Goal: Information Seeking & Learning: Learn about a topic

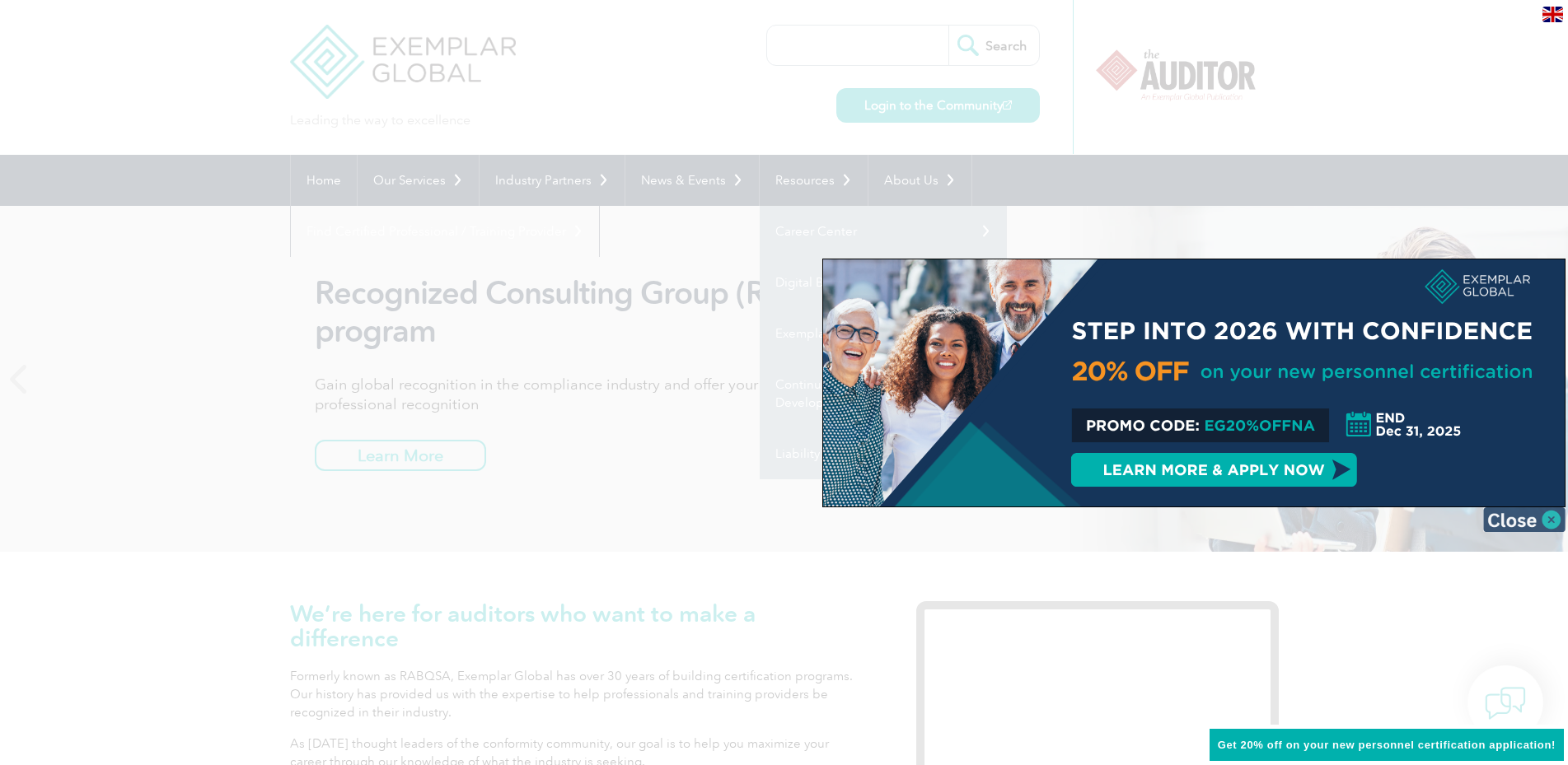
click at [1551, 523] on img at bounding box center [1524, 520] width 83 height 25
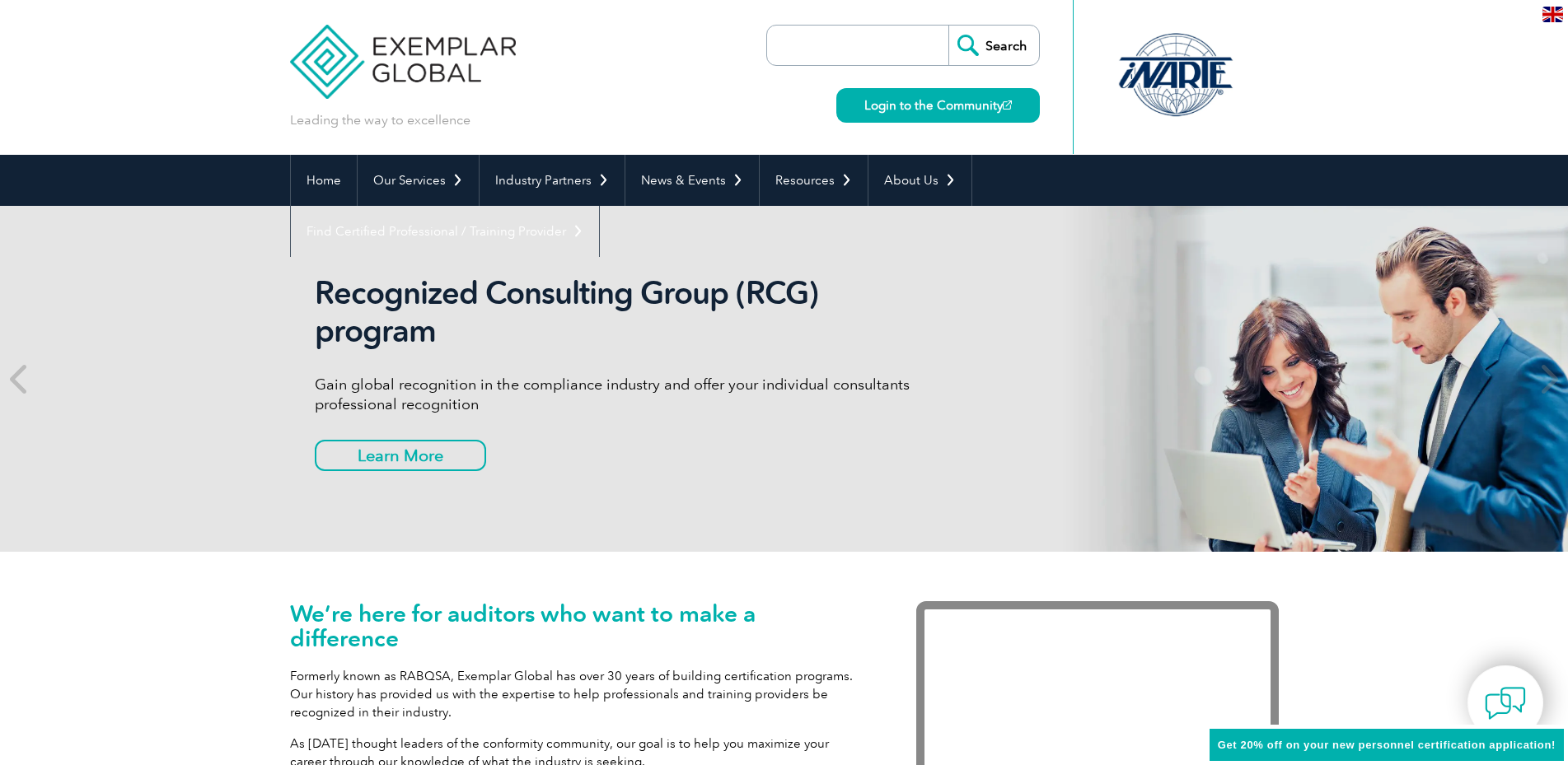
click at [0, 0] on link "Exemplar Global Assessments" at bounding box center [0, 0] width 0 height 0
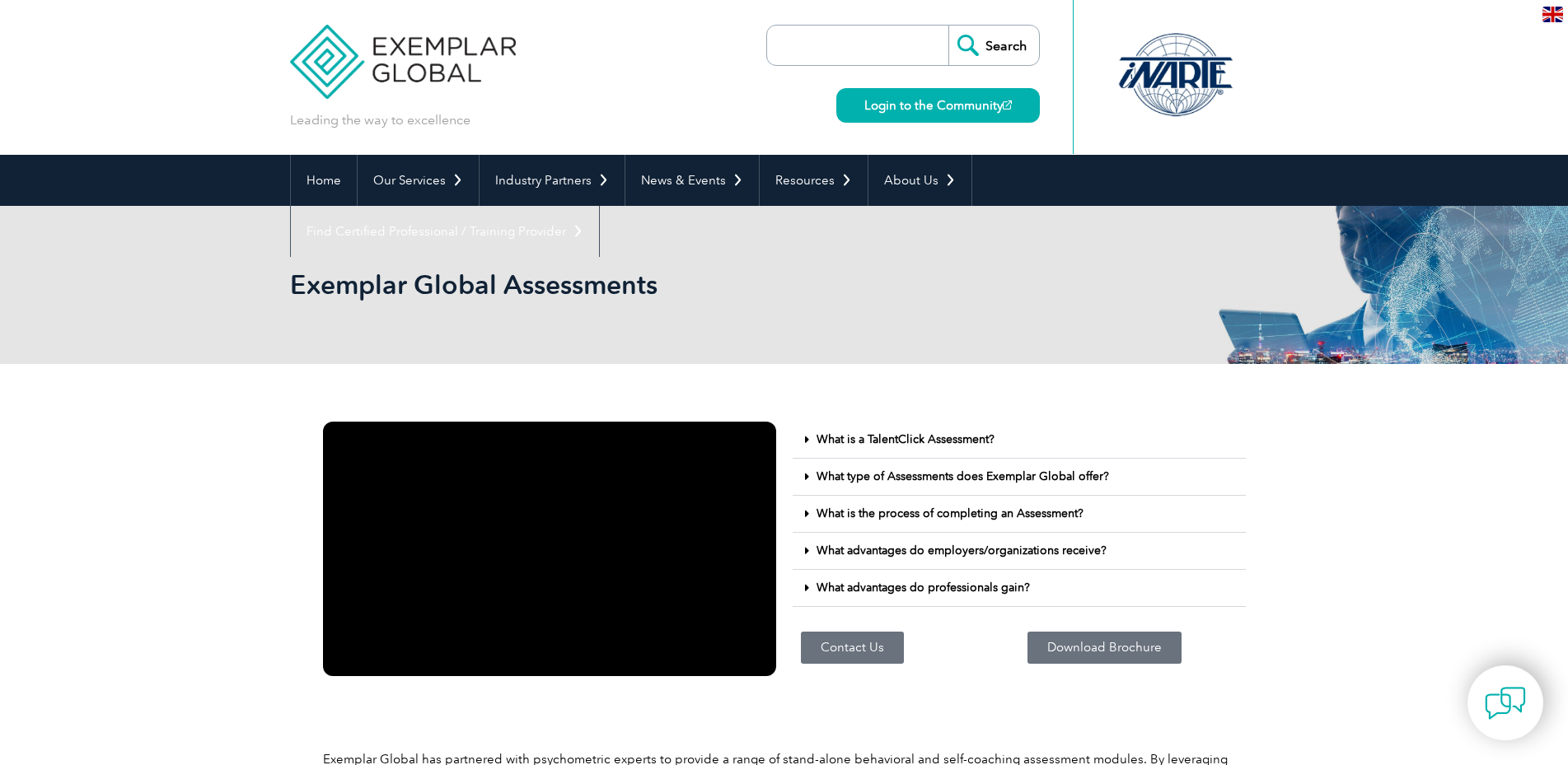
click at [1184, 65] on div at bounding box center [1175, 74] width 164 height 91
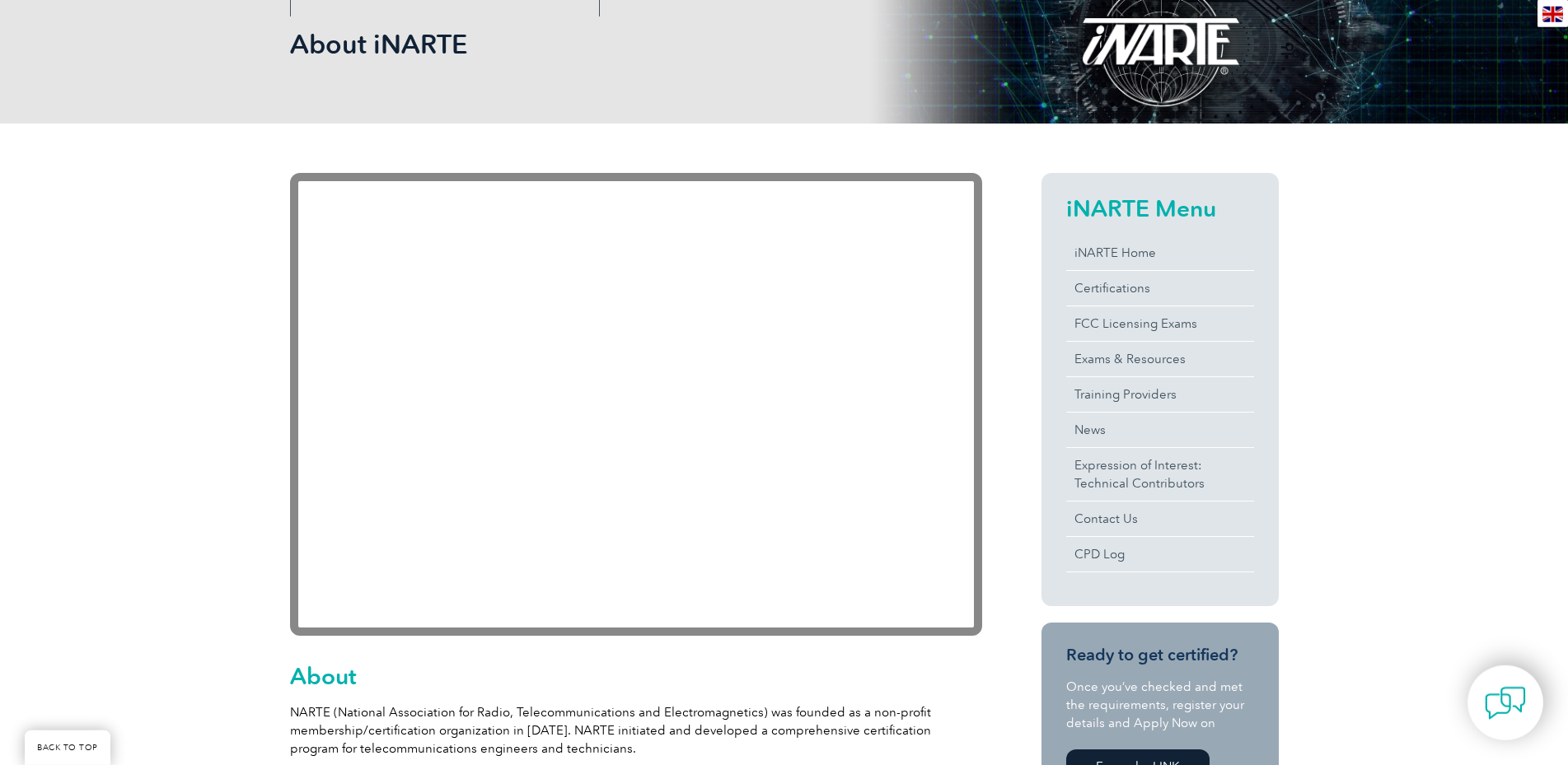
scroll to position [252, 0]
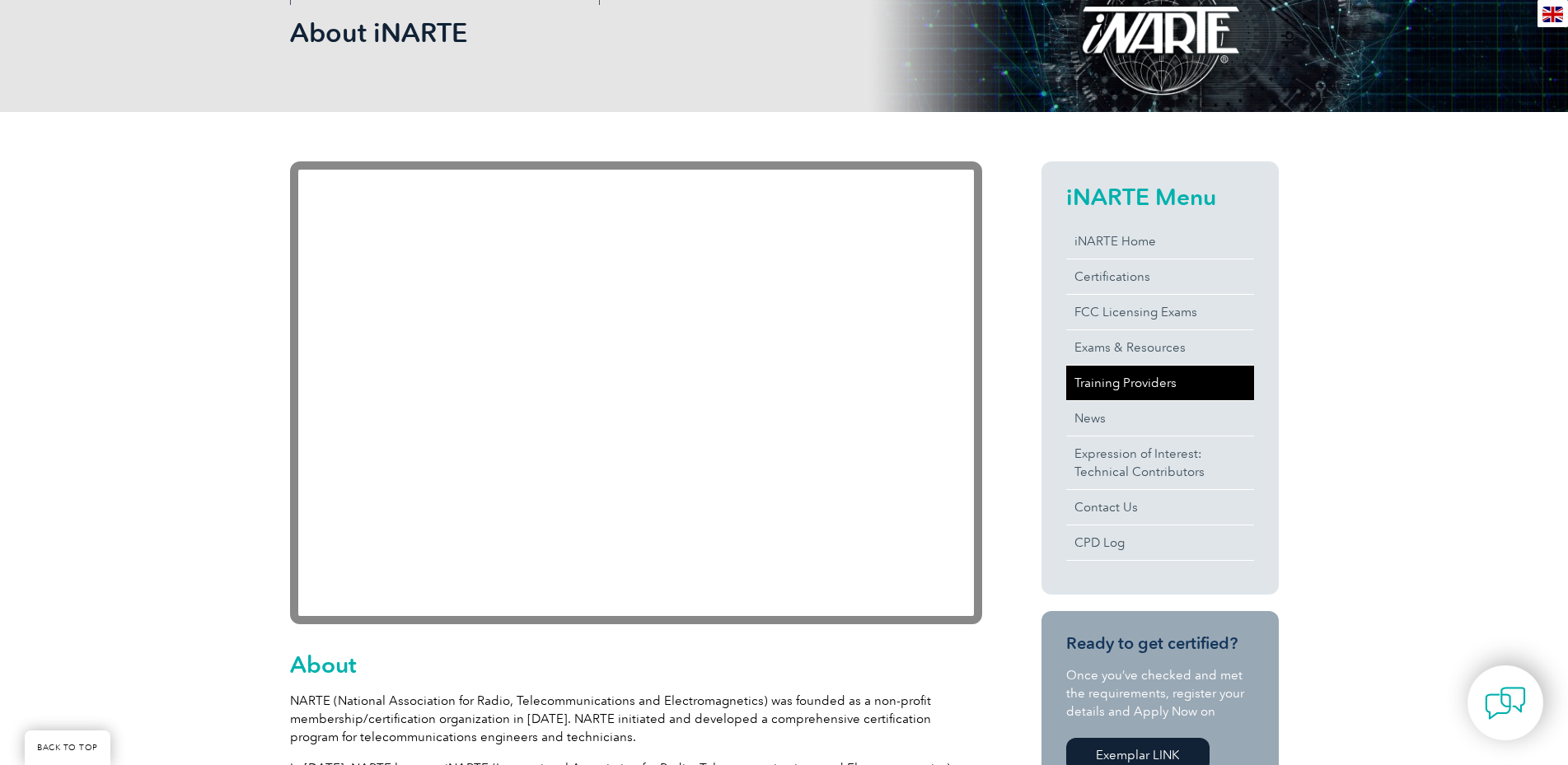
click at [1183, 382] on link "Training Providers" at bounding box center [1159, 383] width 187 height 35
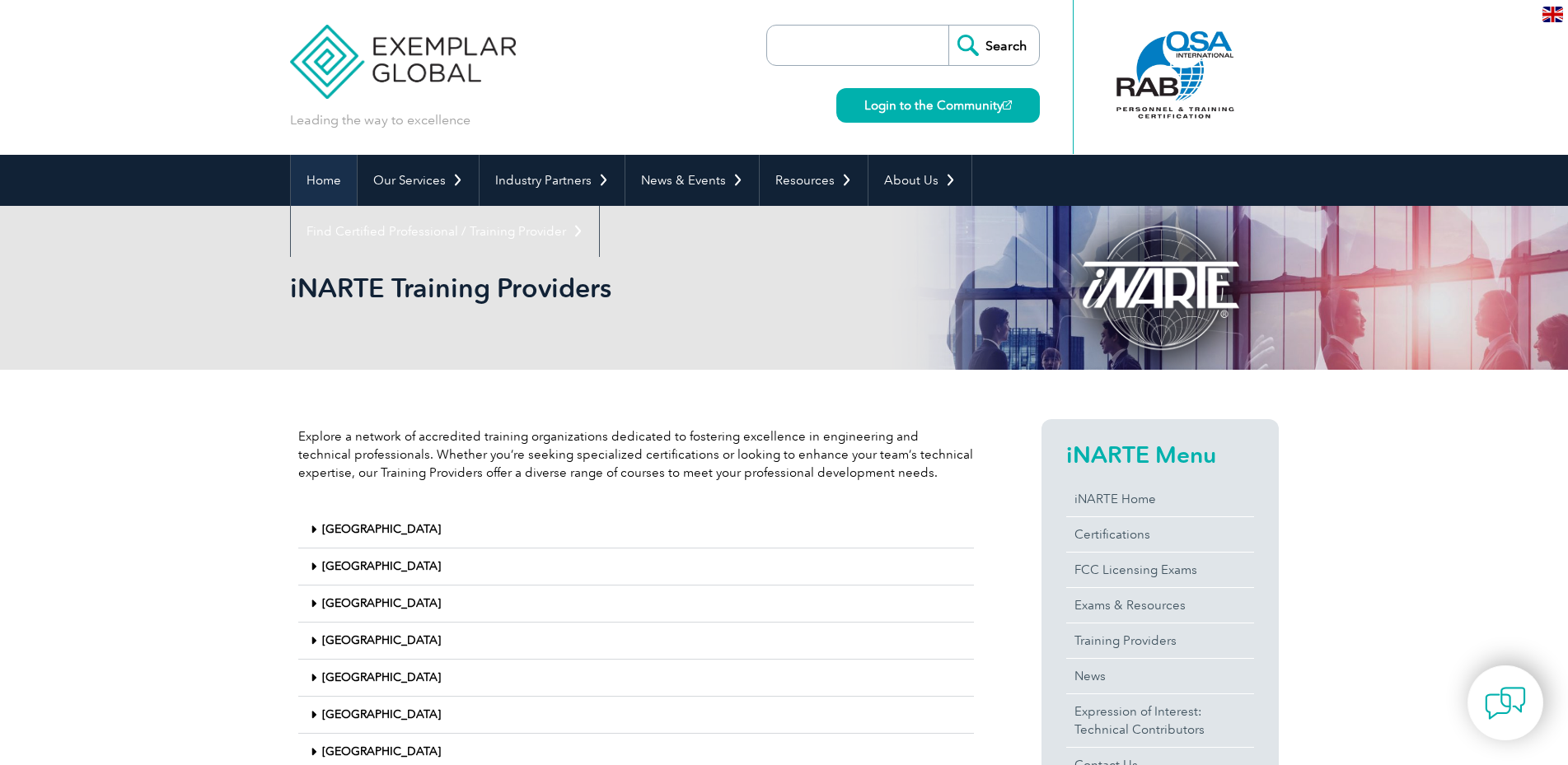
click at [319, 178] on link "Home" at bounding box center [323, 180] width 65 height 51
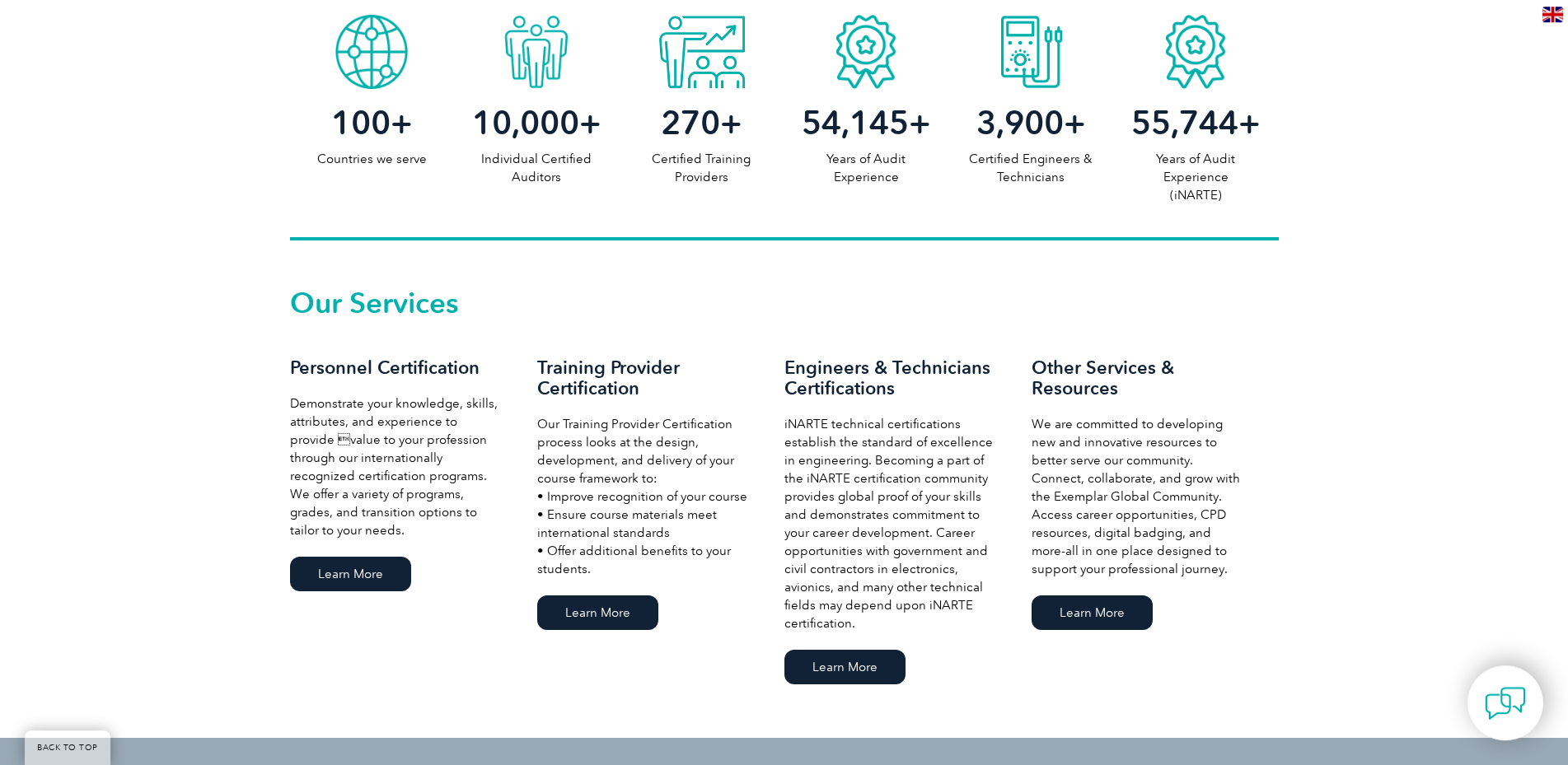
scroll to position [924, 0]
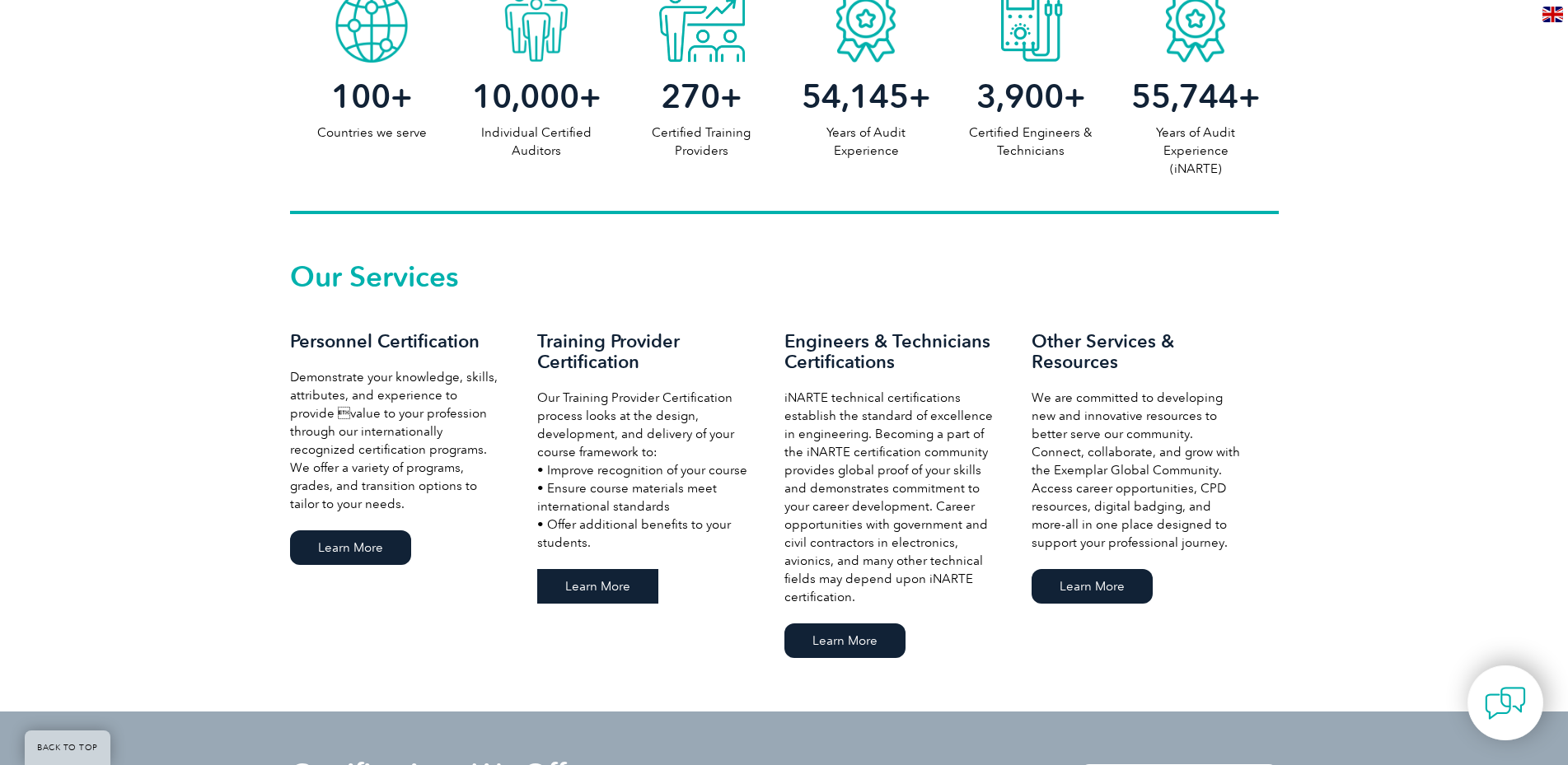
click at [584, 580] on link "Learn More" at bounding box center [597, 587] width 121 height 35
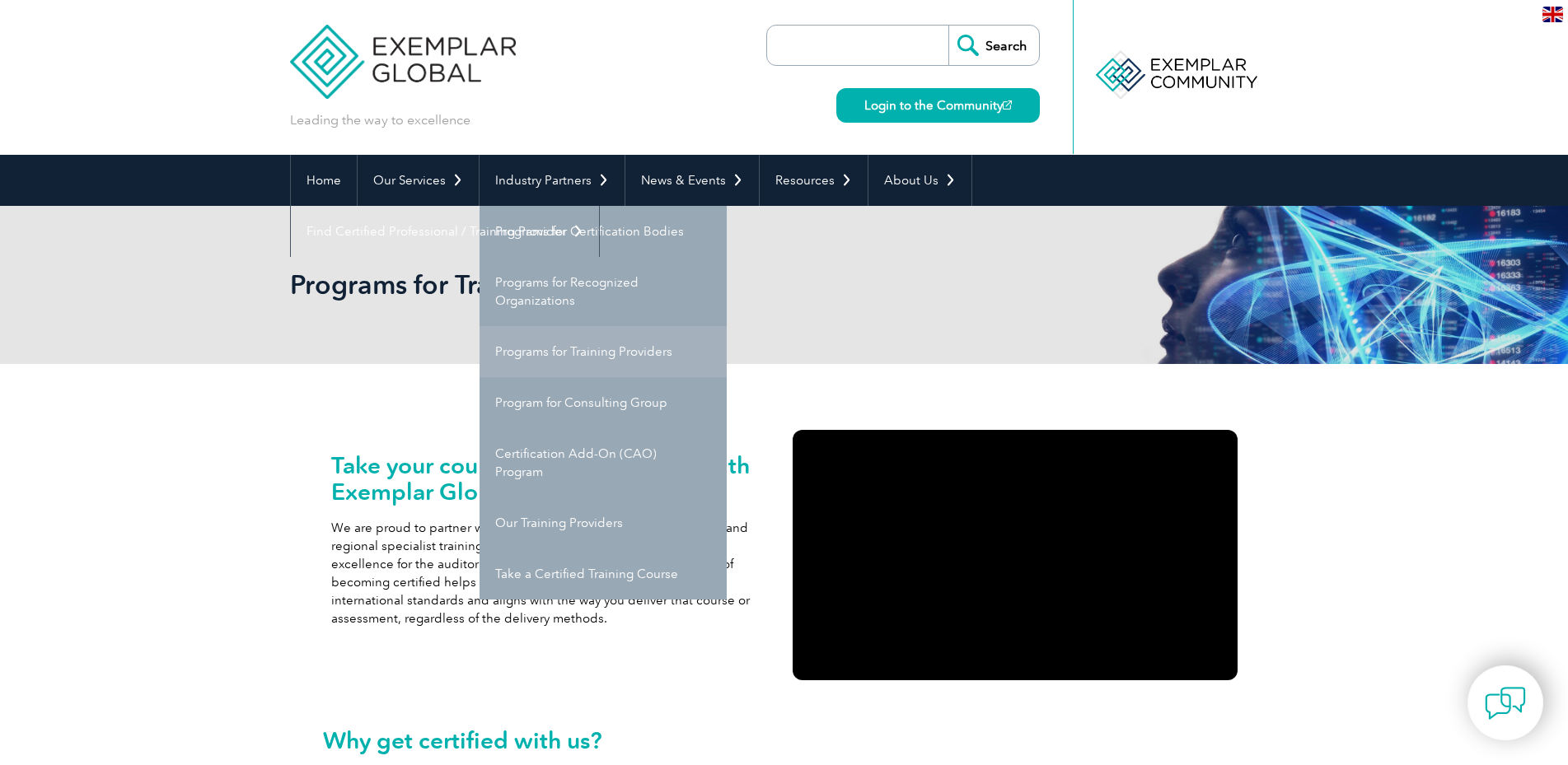
click at [530, 359] on link "Programs for Training Providers" at bounding box center [604, 352] width 248 height 51
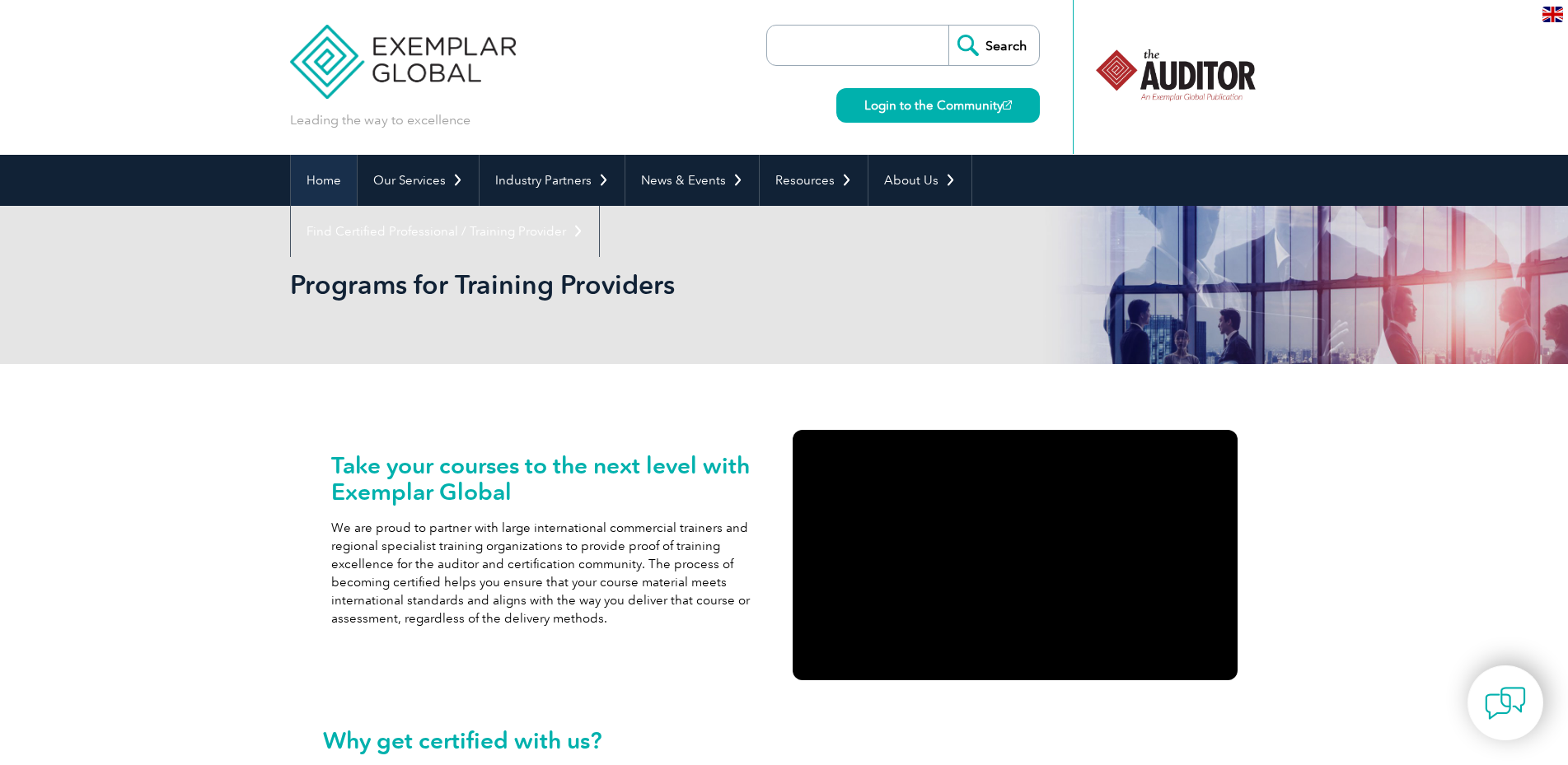
click at [317, 186] on link "Home" at bounding box center [323, 180] width 65 height 51
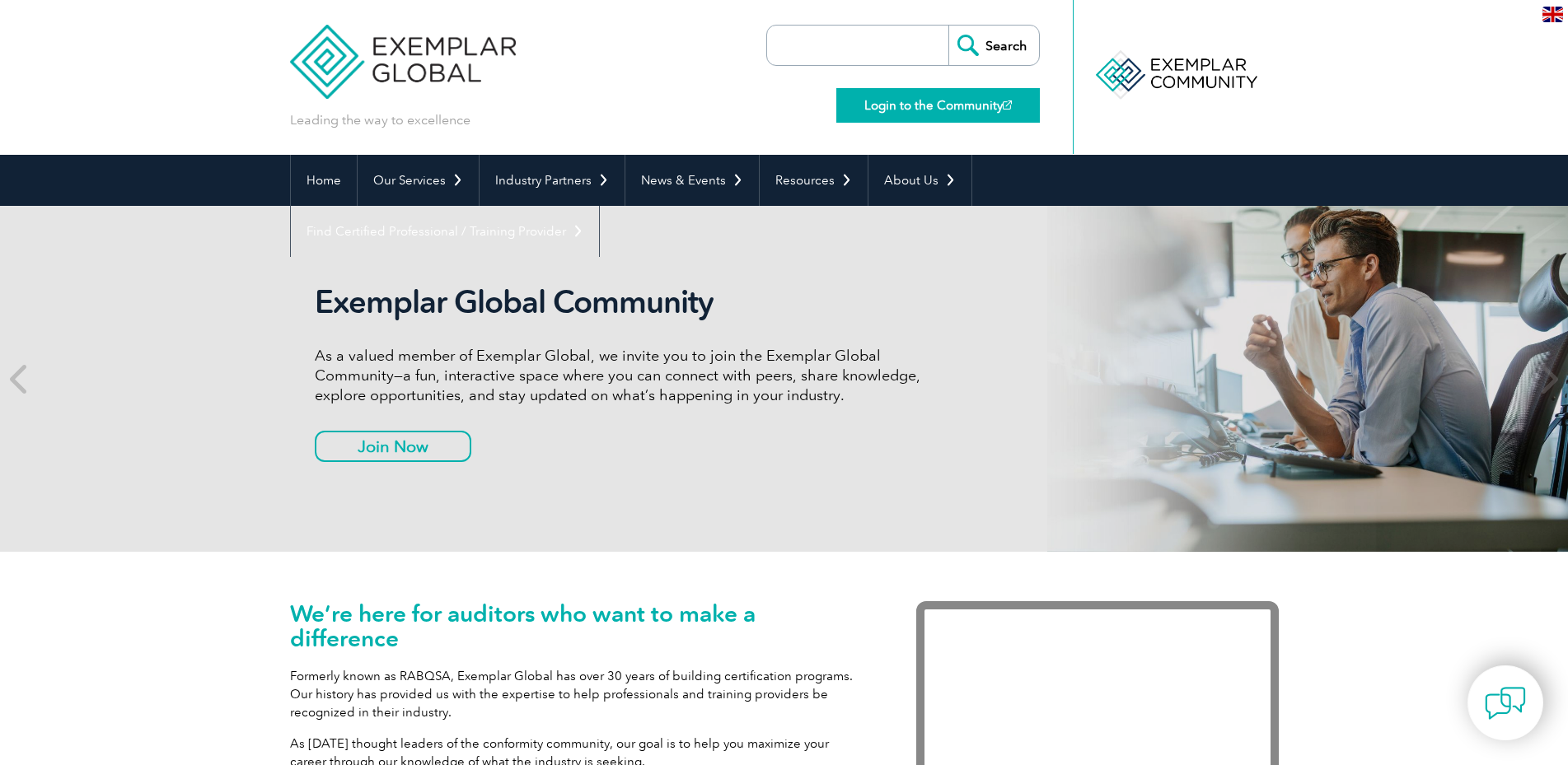
click at [964, 105] on link "Login to the Community" at bounding box center [937, 105] width 204 height 35
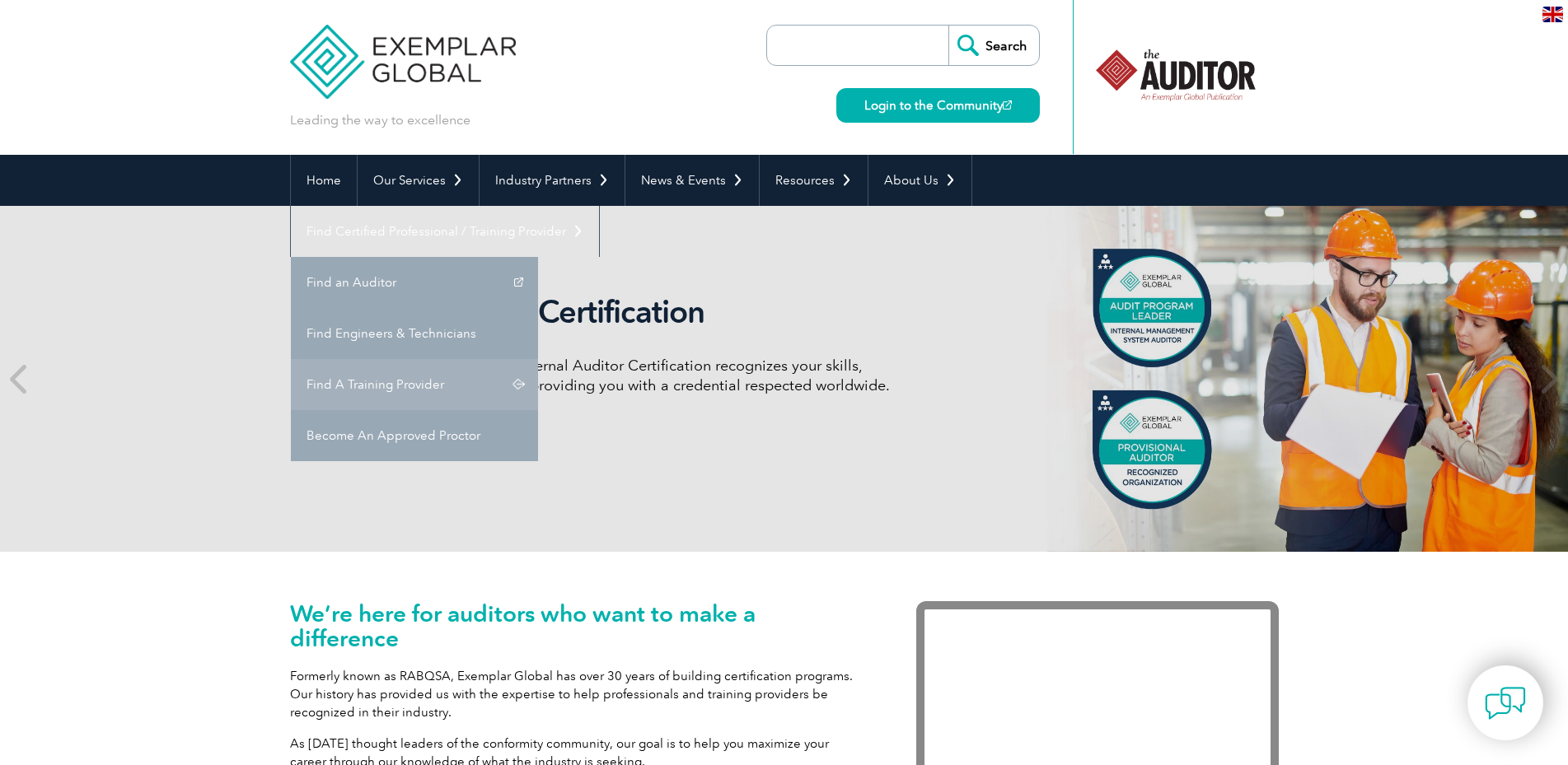
click at [538, 359] on link "Find A Training Provider" at bounding box center [414, 384] width 248 height 51
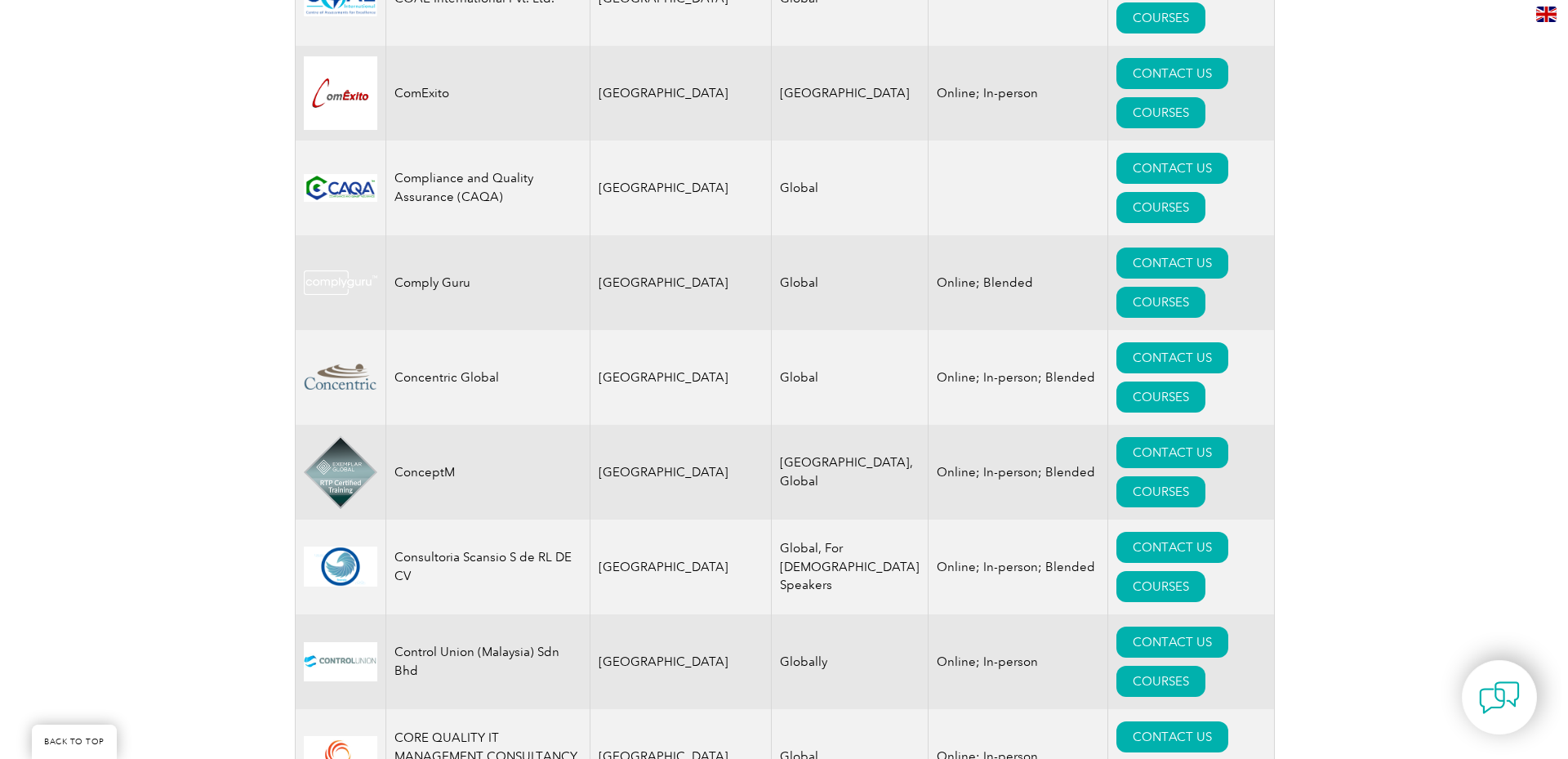
scroll to position [5509, 0]
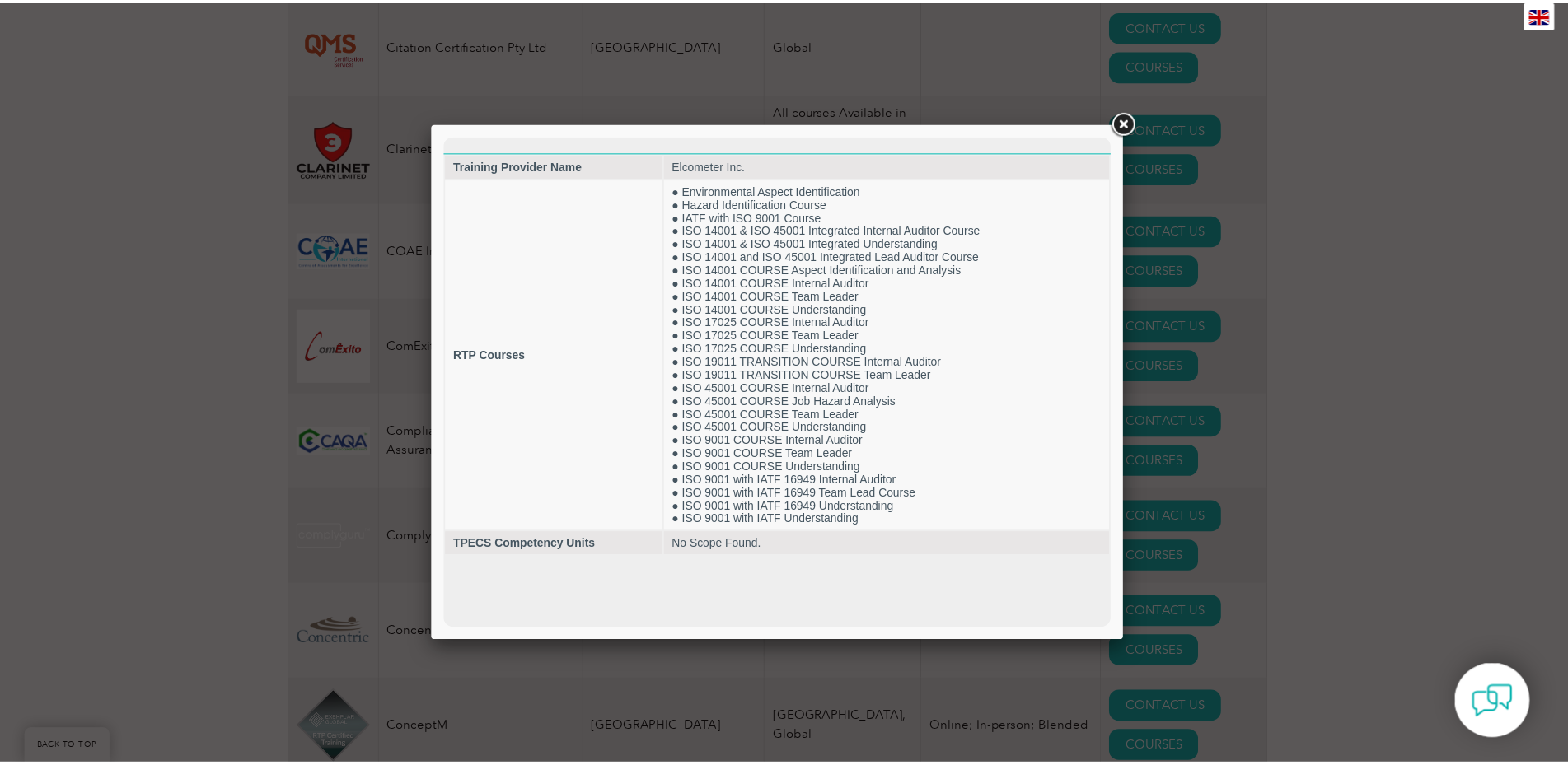
scroll to position [0, 0]
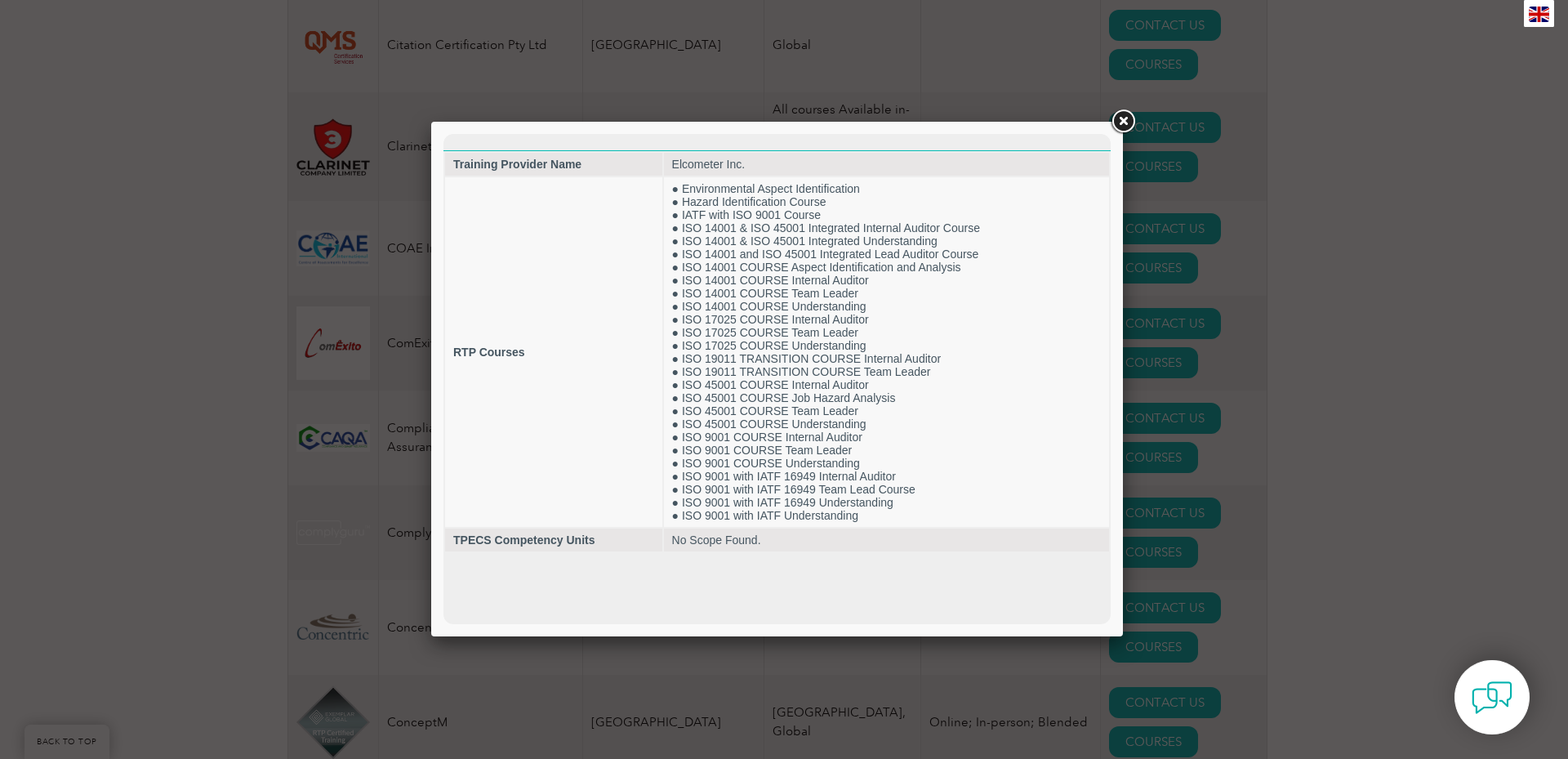
click at [1122, 118] on link at bounding box center [1122, 121] width 29 height 29
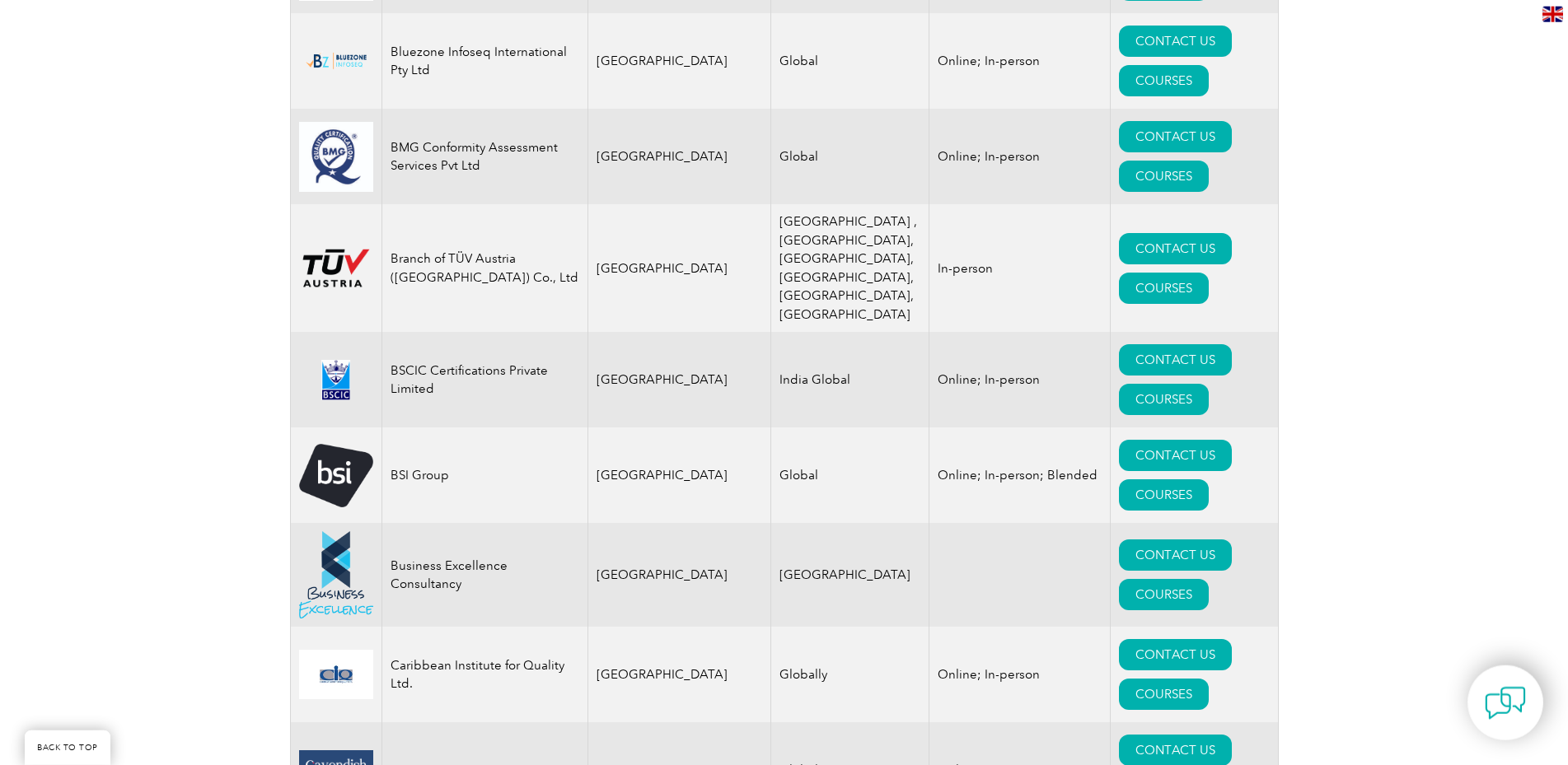
scroll to position [4201, 0]
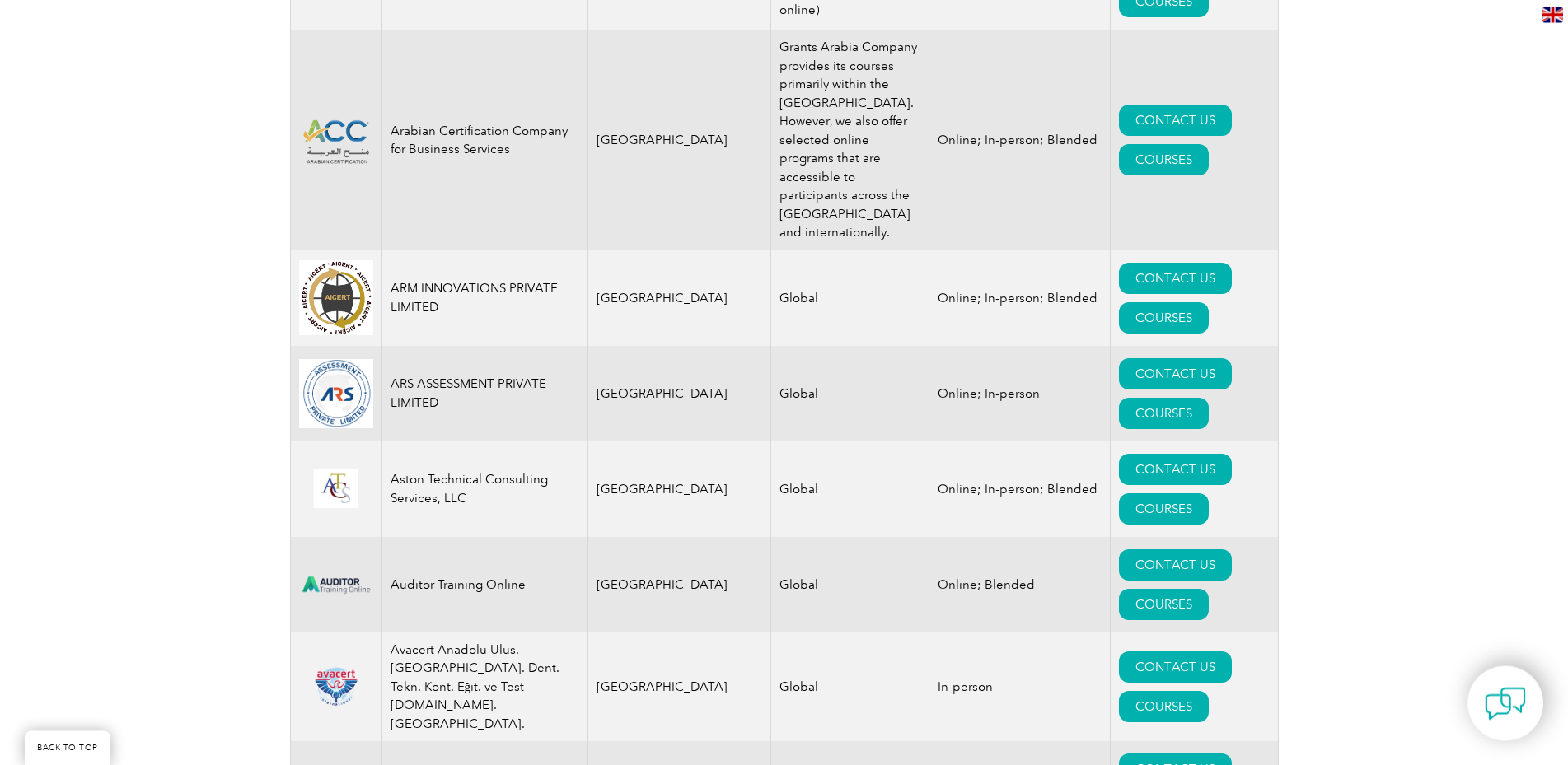
scroll to position [2352, 0]
